Goal: Book appointment/travel/reservation

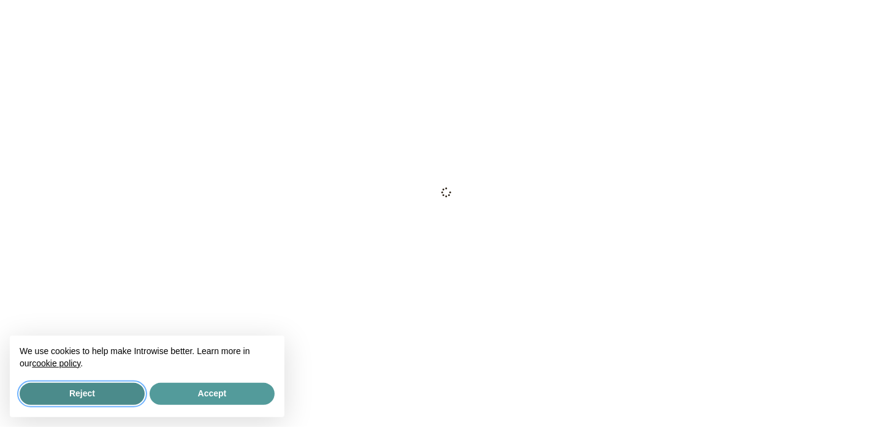
click at [76, 395] on button "Reject" at bounding box center [82, 394] width 125 height 22
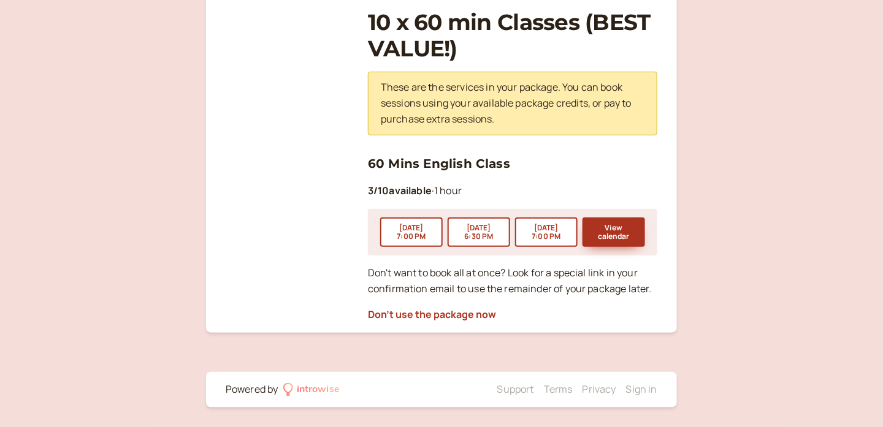
scroll to position [182, 0]
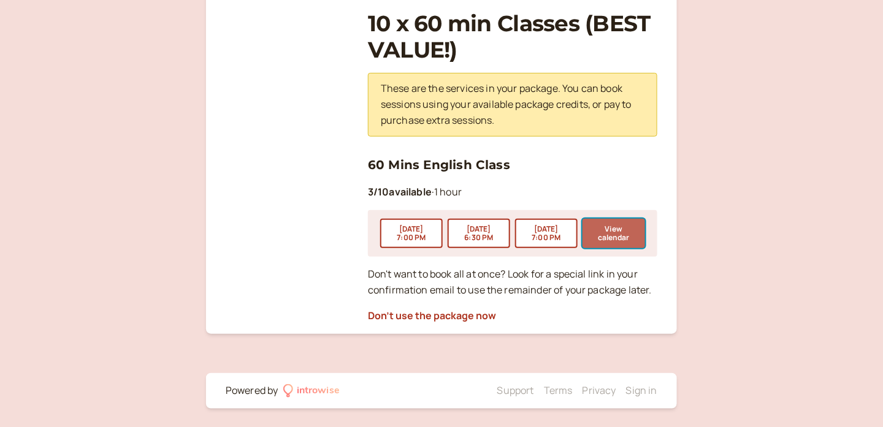
click at [602, 240] on button "View calendar" at bounding box center [614, 233] width 63 height 29
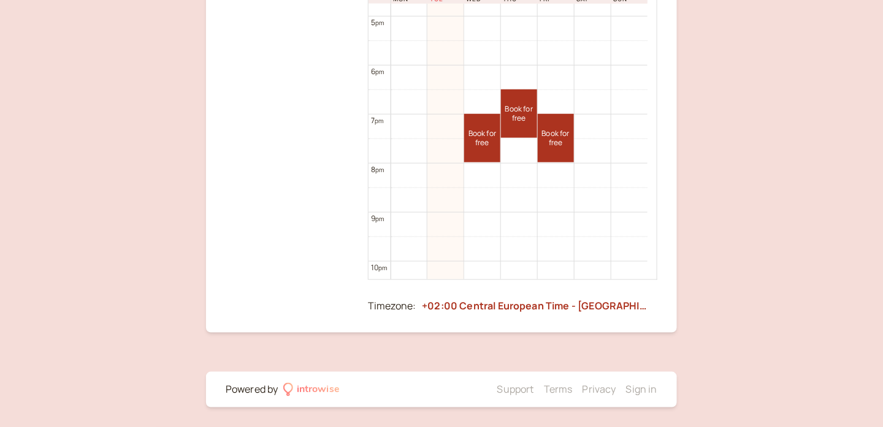
scroll to position [859, 0]
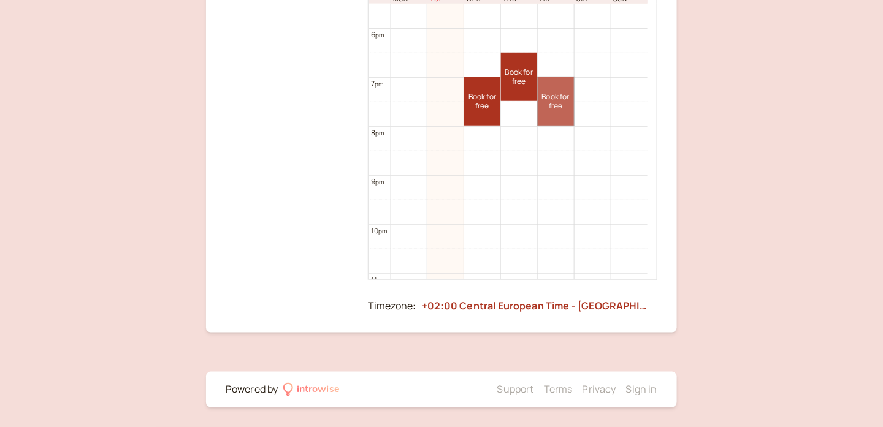
click at [553, 104] on link "Book for free free" at bounding box center [556, 101] width 36 height 48
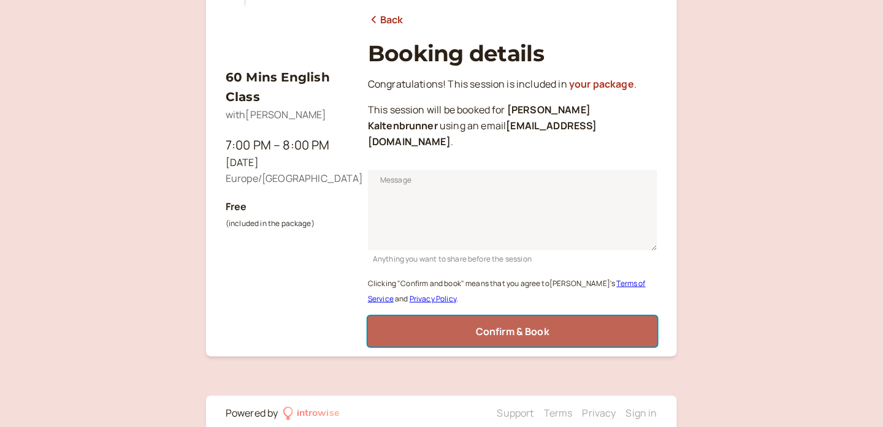
click at [494, 325] on span "Confirm & Book" at bounding box center [513, 331] width 74 height 13
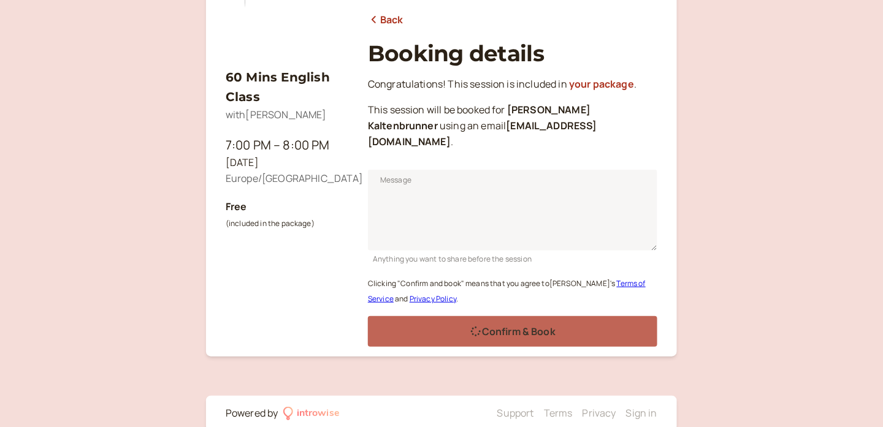
scroll to position [120, 0]
